Goal: Find specific fact

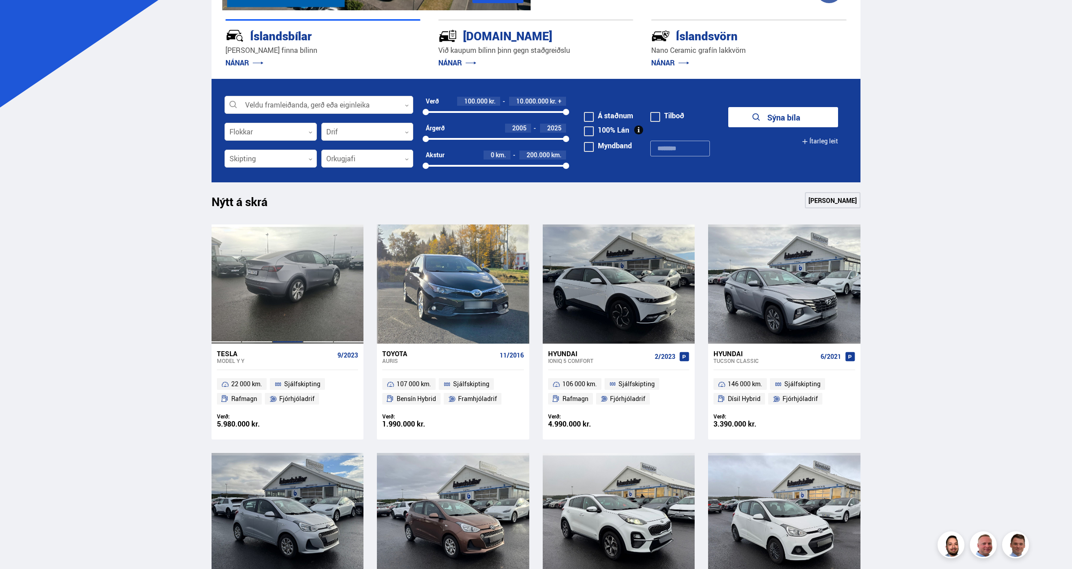
click at [289, 238] on div at bounding box center [287, 283] width 30 height 119
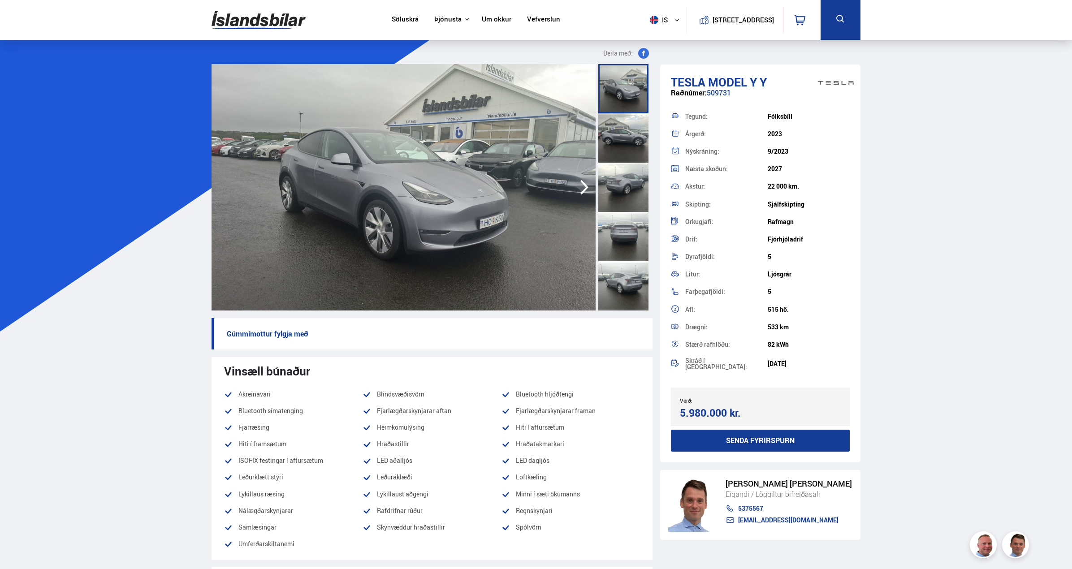
click at [718, 93] on div "Raðnúmer: 509731" at bounding box center [760, 97] width 179 height 17
copy div "509731"
